Goal: Information Seeking & Learning: Find contact information

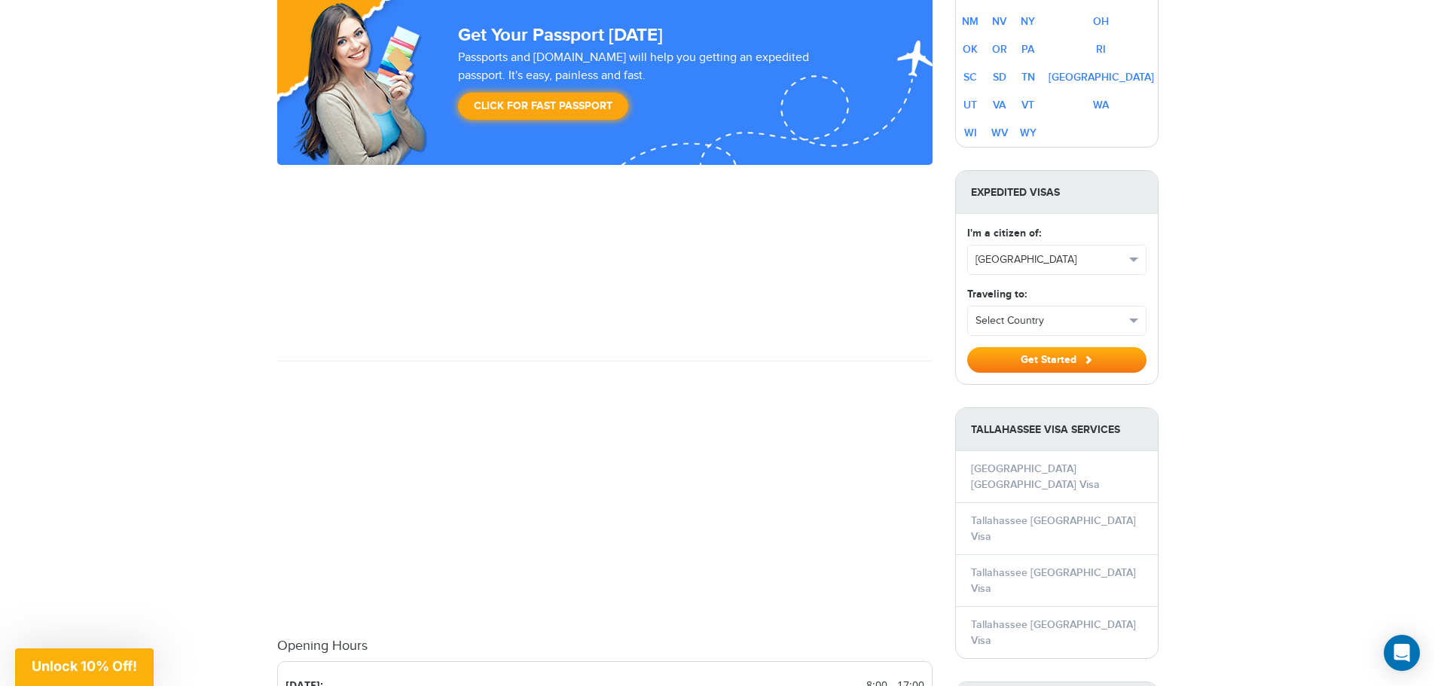
scroll to position [1280, 0]
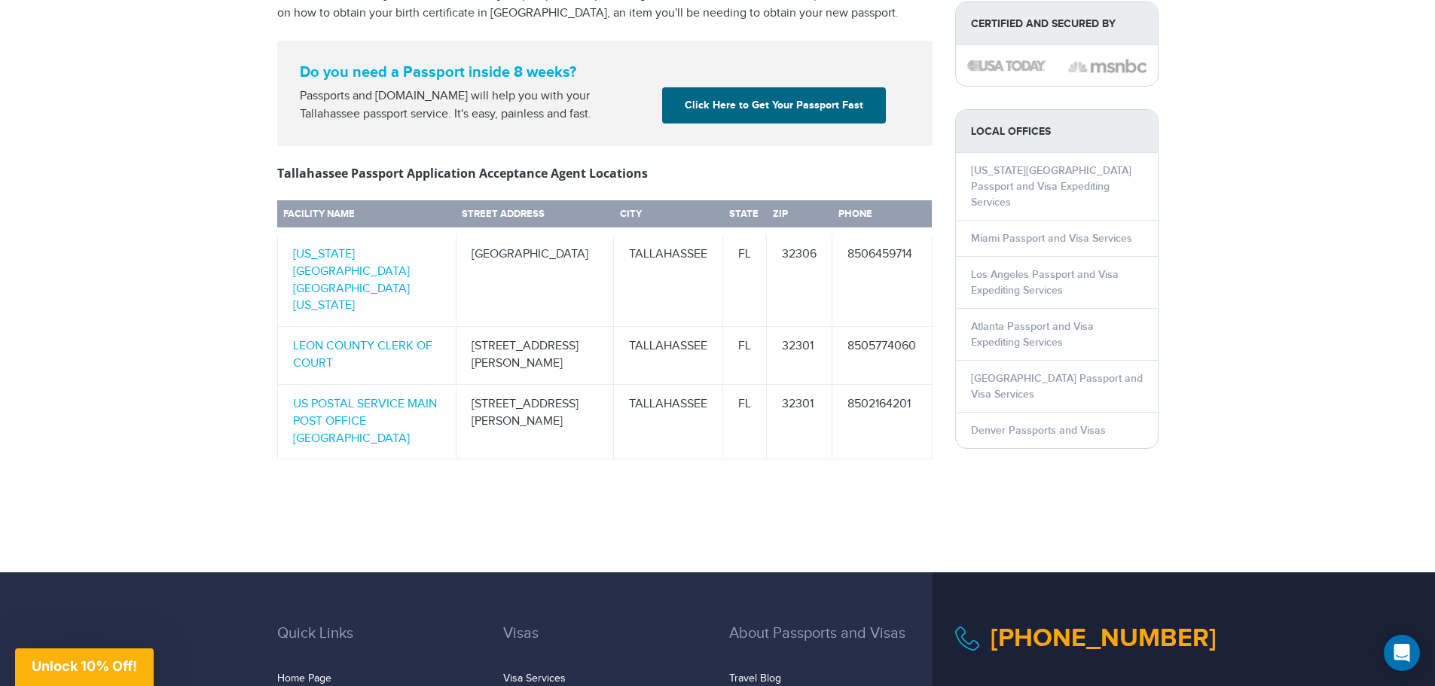
scroll to position [678, 0]
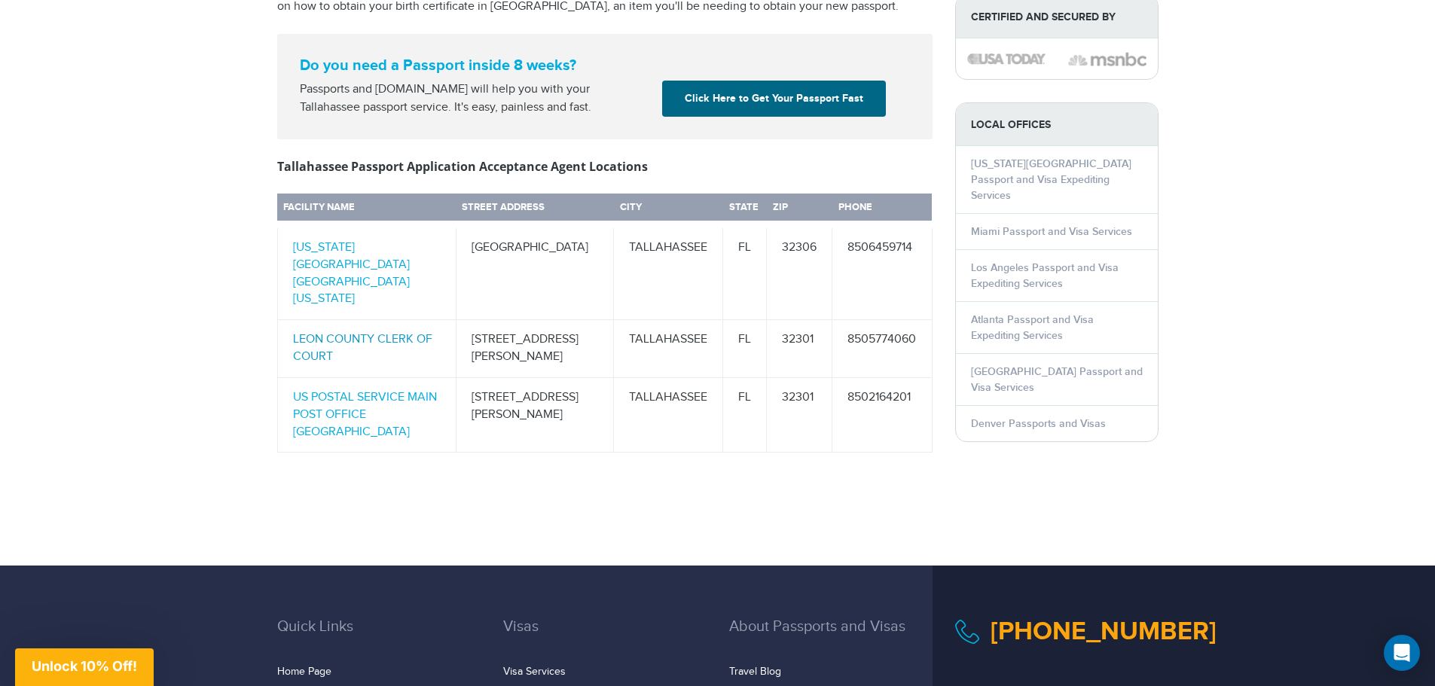
click at [332, 332] on link "LEON COUNTY CLERK OF COURT" at bounding box center [362, 348] width 139 height 32
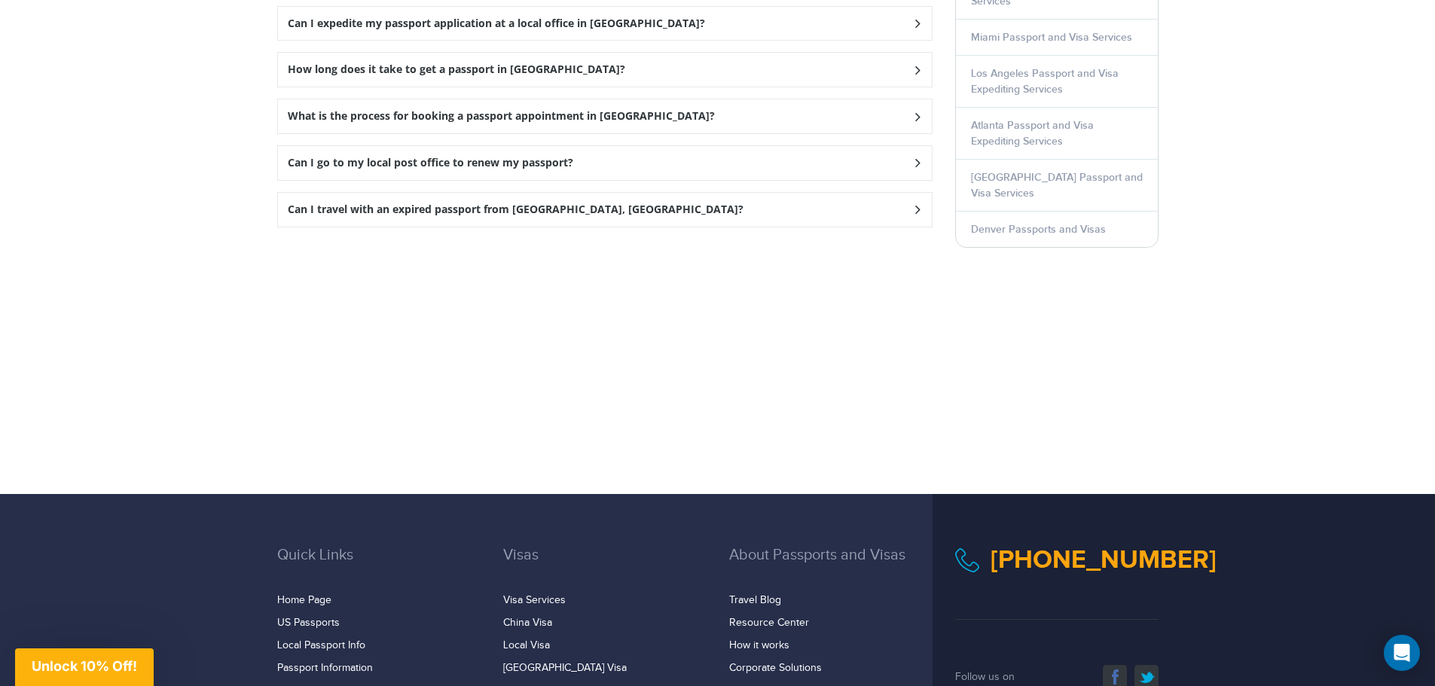
scroll to position [1807, 0]
